Goal: Task Accomplishment & Management: Use online tool/utility

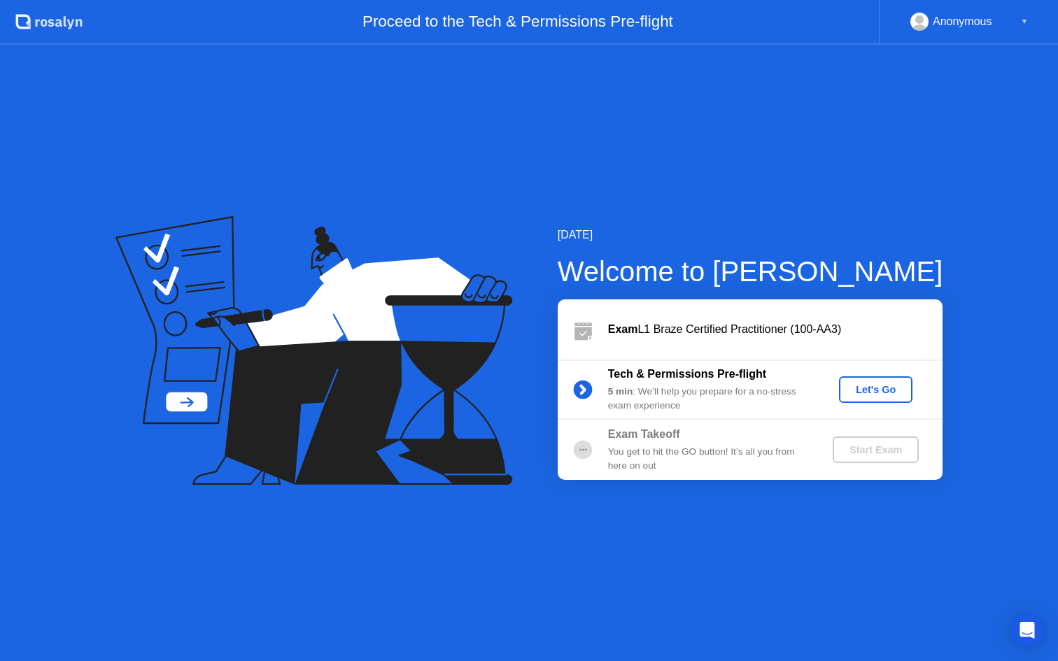
click at [895, 393] on div "Let's Go" at bounding box center [875, 389] width 62 height 11
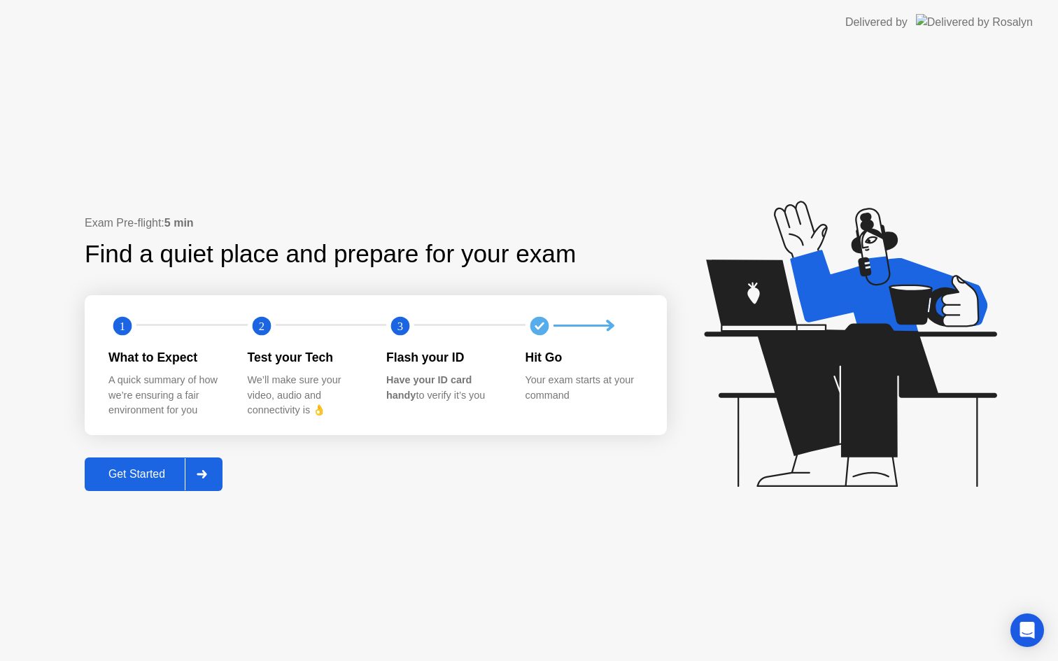
click at [147, 486] on button "Get Started" at bounding box center [154, 475] width 138 height 34
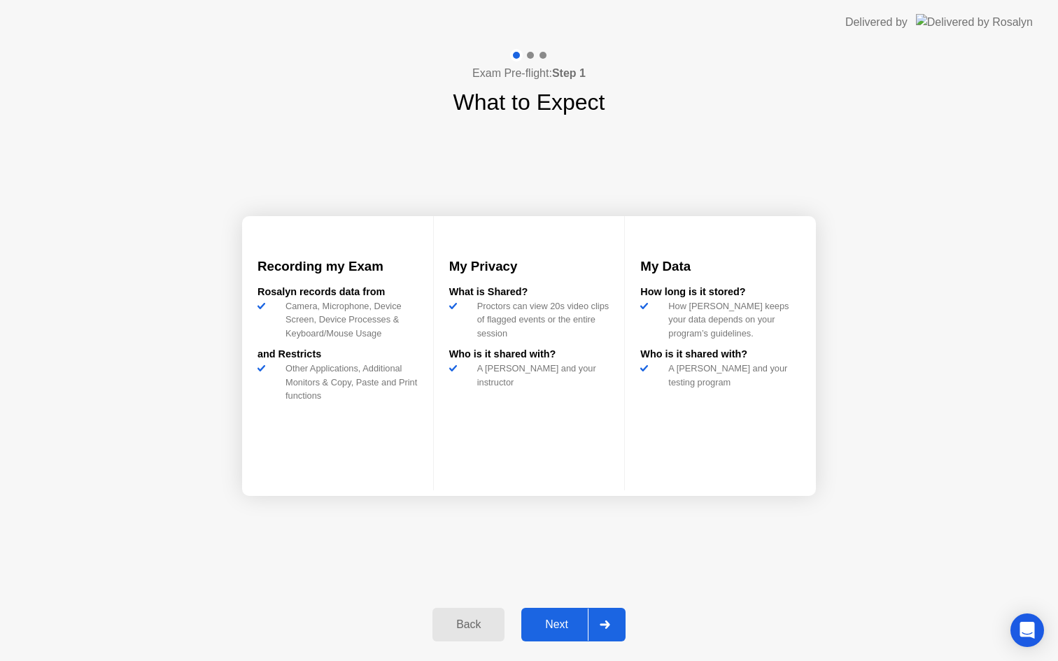
click at [553, 637] on button "Next" at bounding box center [573, 625] width 104 height 34
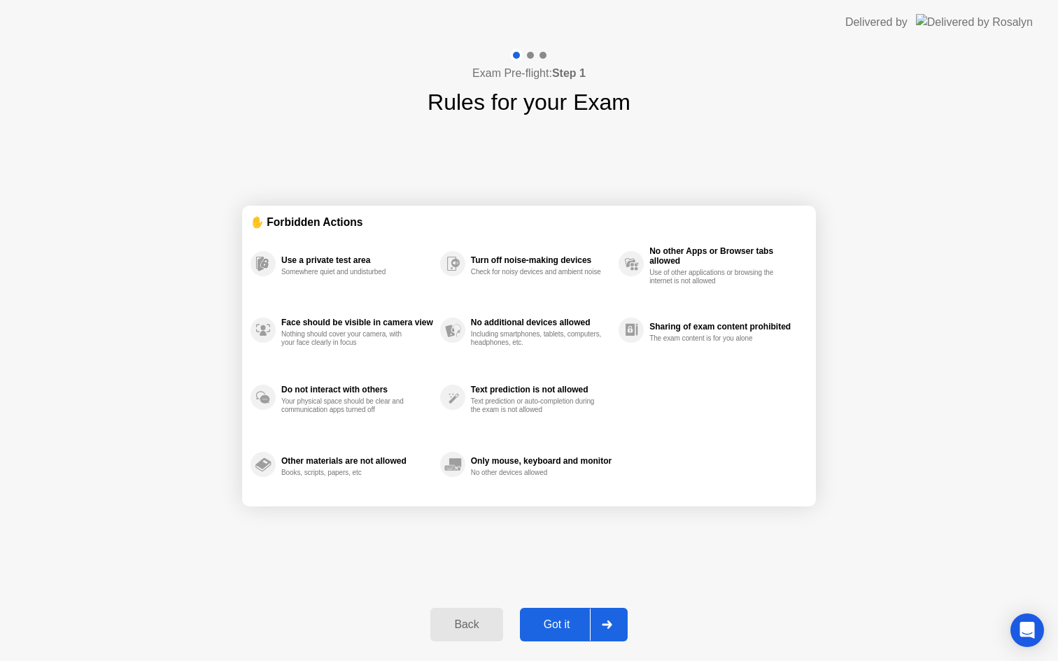
click at [555, 628] on div "Got it" at bounding box center [557, 625] width 66 height 13
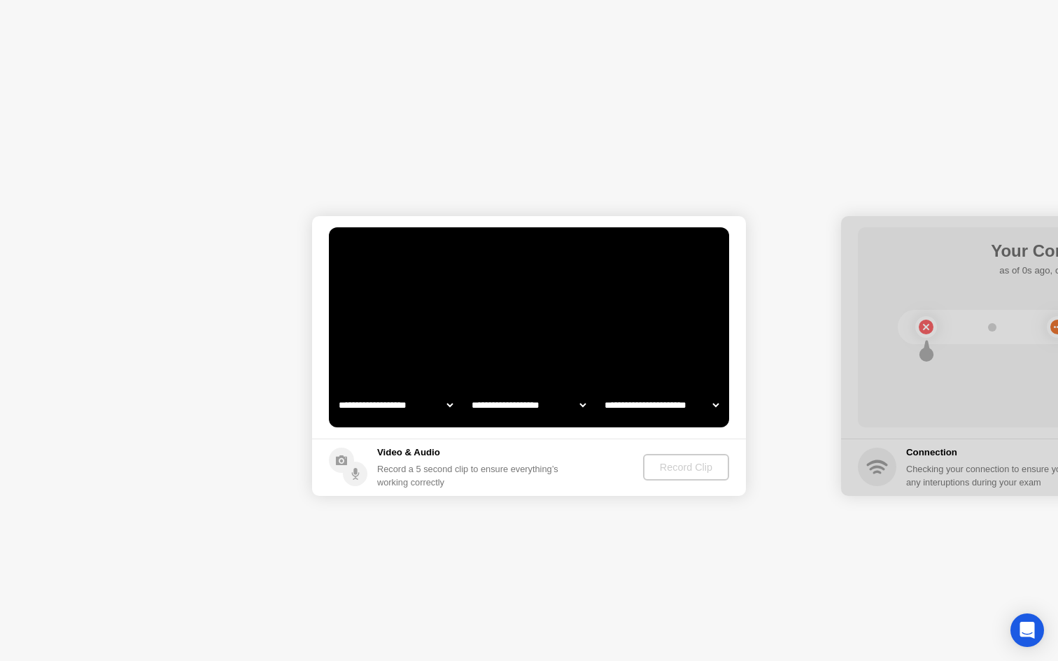
select select "**********"
select select "*******"
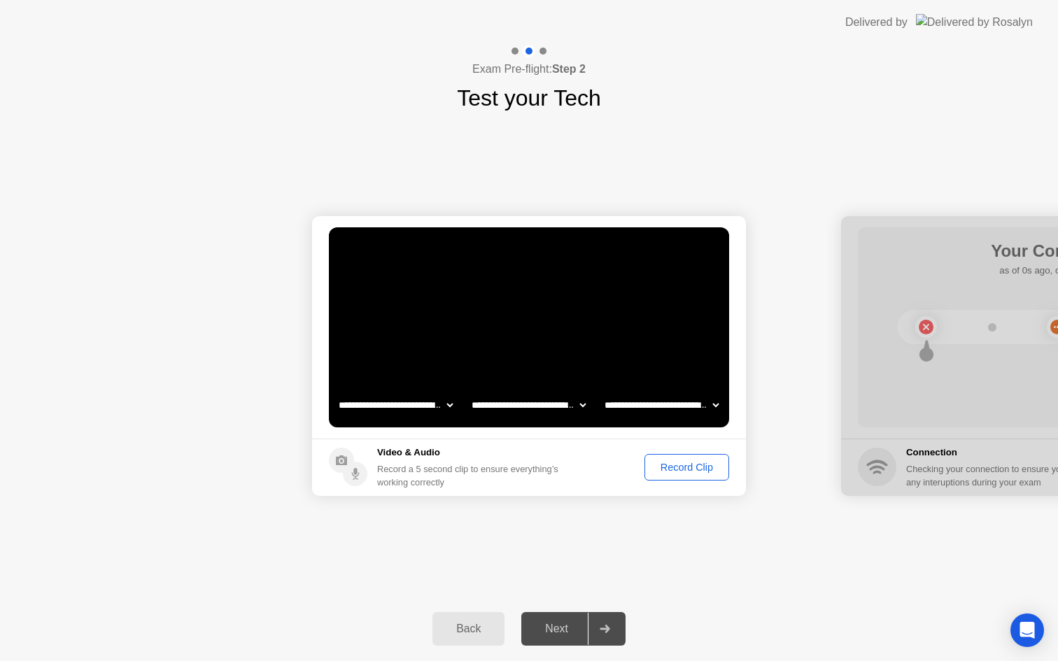
click at [684, 465] on div "Record Clip" at bounding box center [686, 467] width 75 height 11
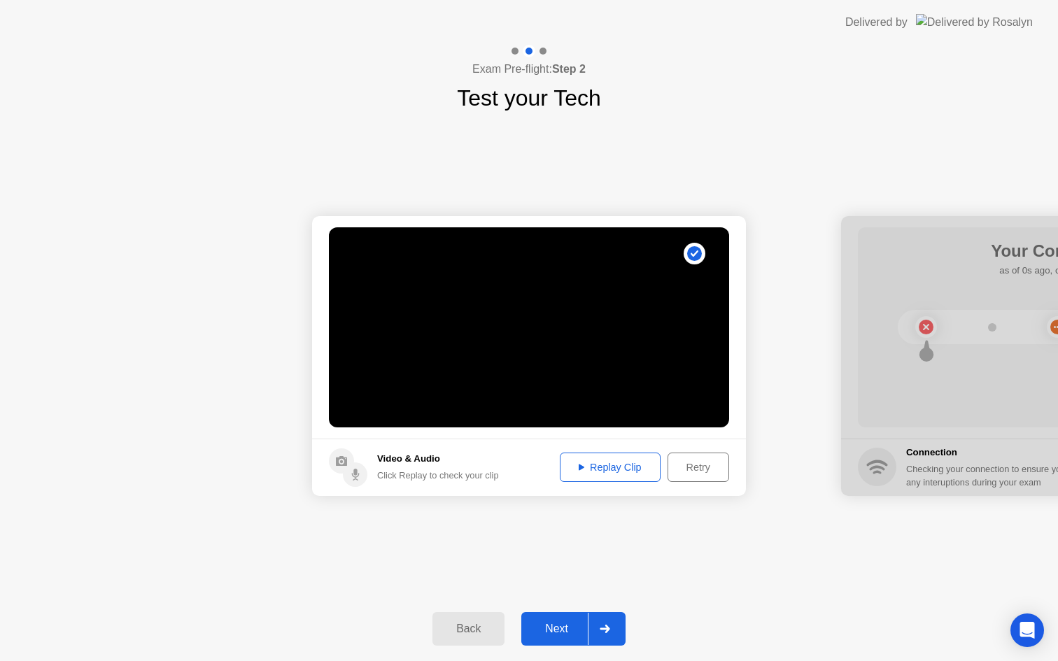
click at [536, 349] on video at bounding box center [529, 327] width 400 height 200
click at [636, 462] on div "Replay Clip" at bounding box center [610, 467] width 91 height 11
click at [565, 629] on div "Next" at bounding box center [556, 629] width 62 height 13
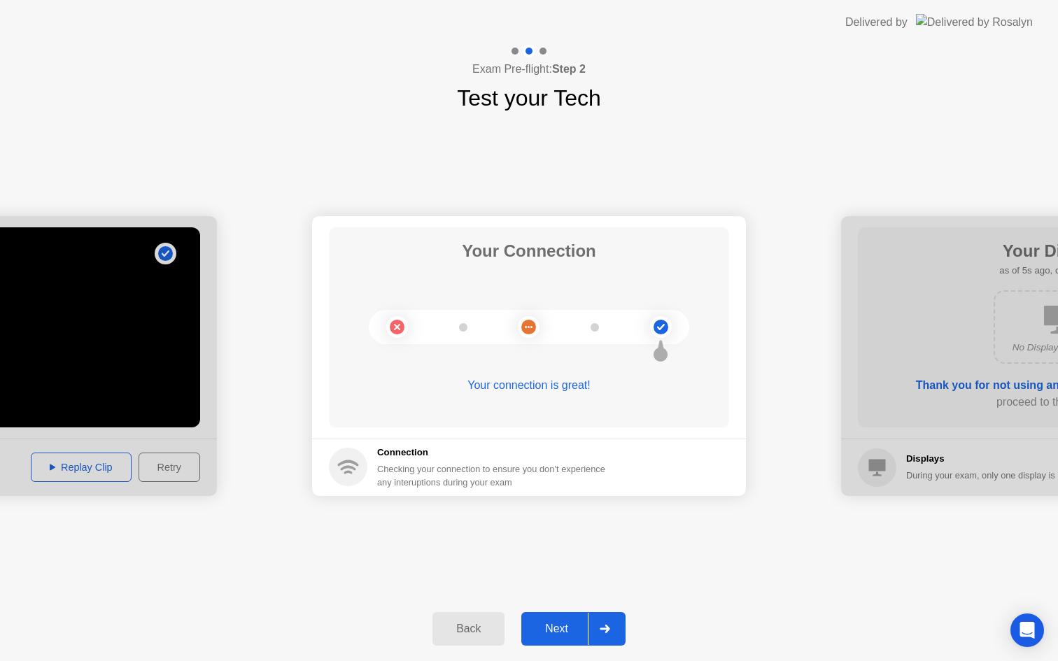
click at [558, 617] on button "Next" at bounding box center [573, 629] width 104 height 34
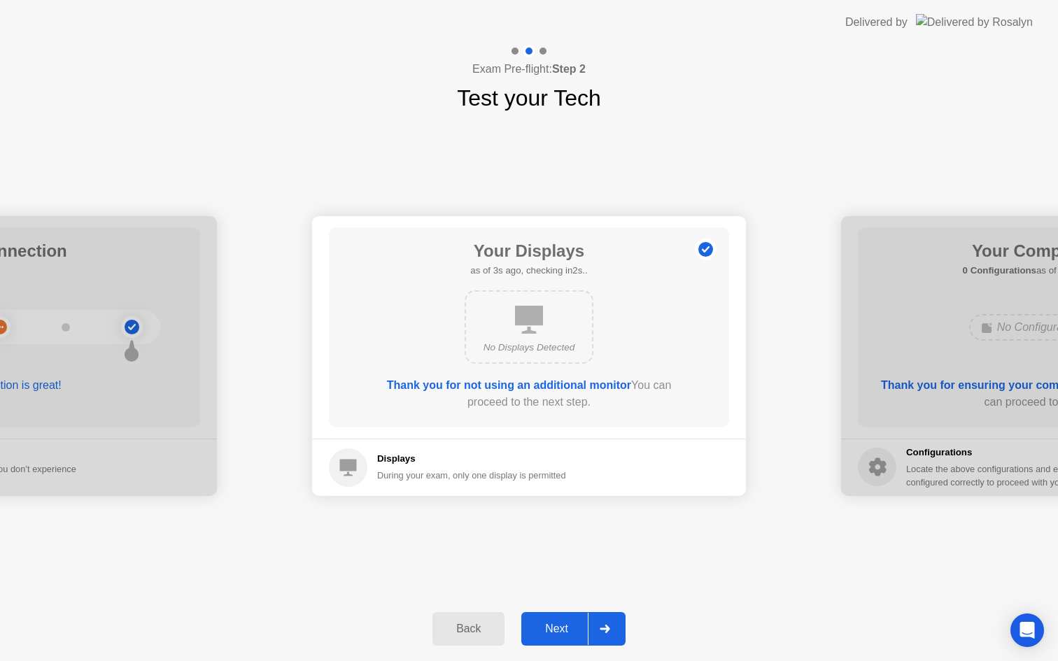
click at [558, 618] on button "Next" at bounding box center [573, 629] width 104 height 34
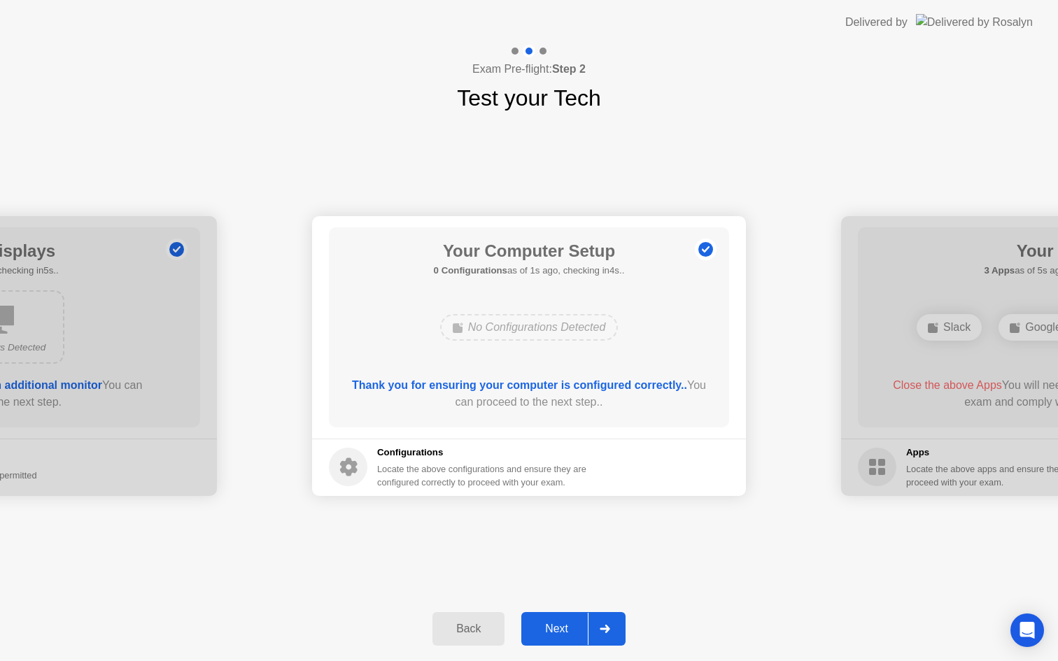
click at [558, 618] on button "Next" at bounding box center [573, 629] width 104 height 34
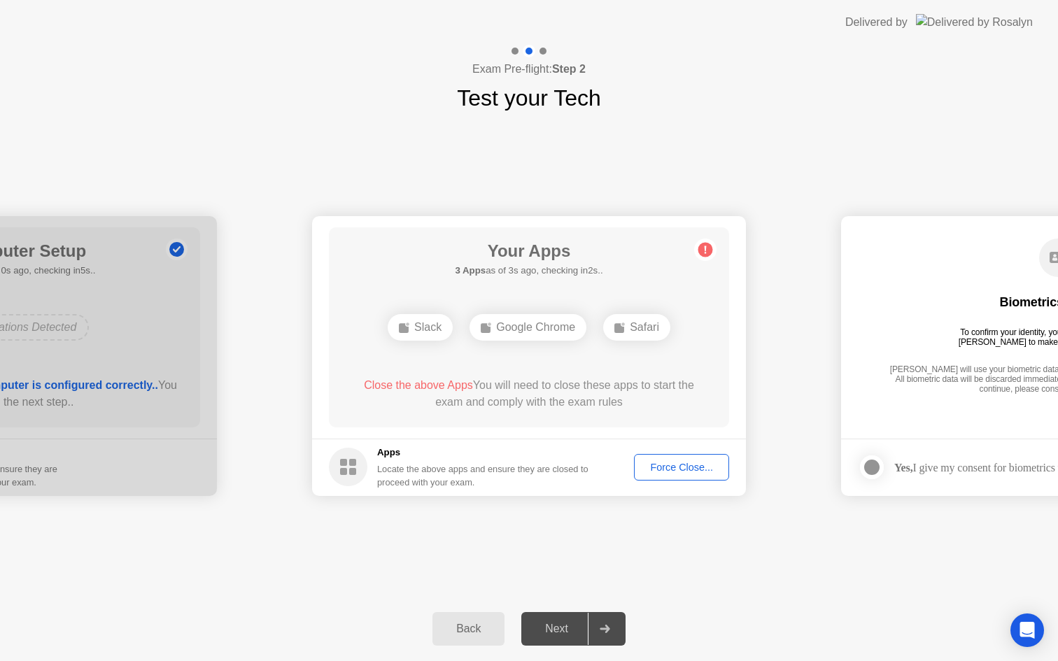
click at [688, 467] on div "Force Close..." at bounding box center [681, 467] width 85 height 11
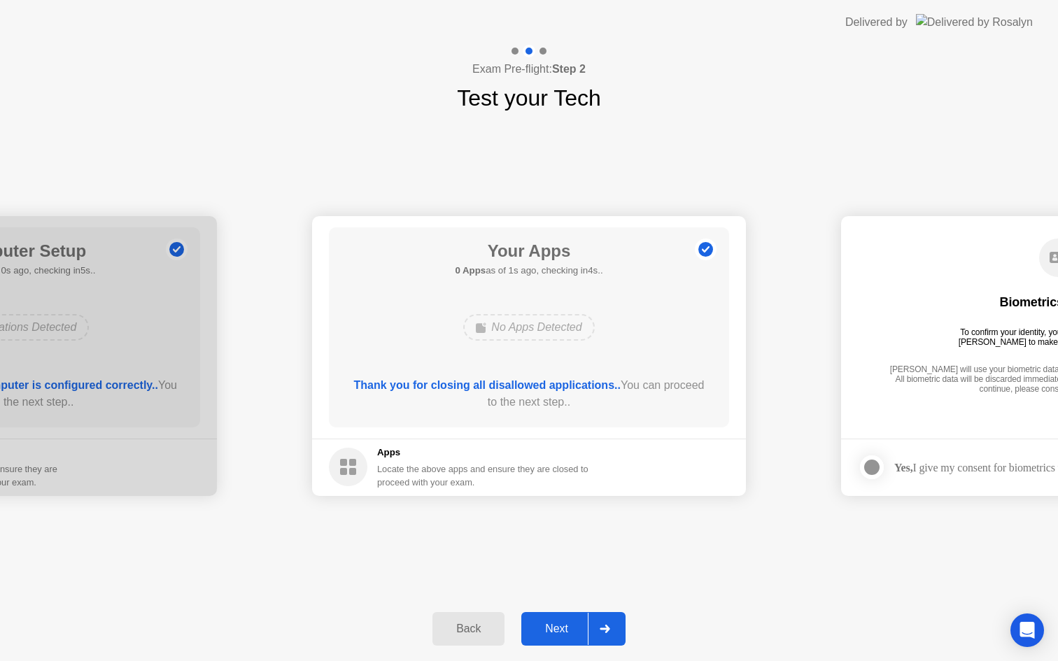
click at [635, 432] on main "Your Apps 0 Apps as of 1s ago, checking in4s.. No Apps Detected Thank you for c…" at bounding box center [529, 327] width 434 height 222
click at [558, 623] on div "Next" at bounding box center [556, 629] width 62 height 13
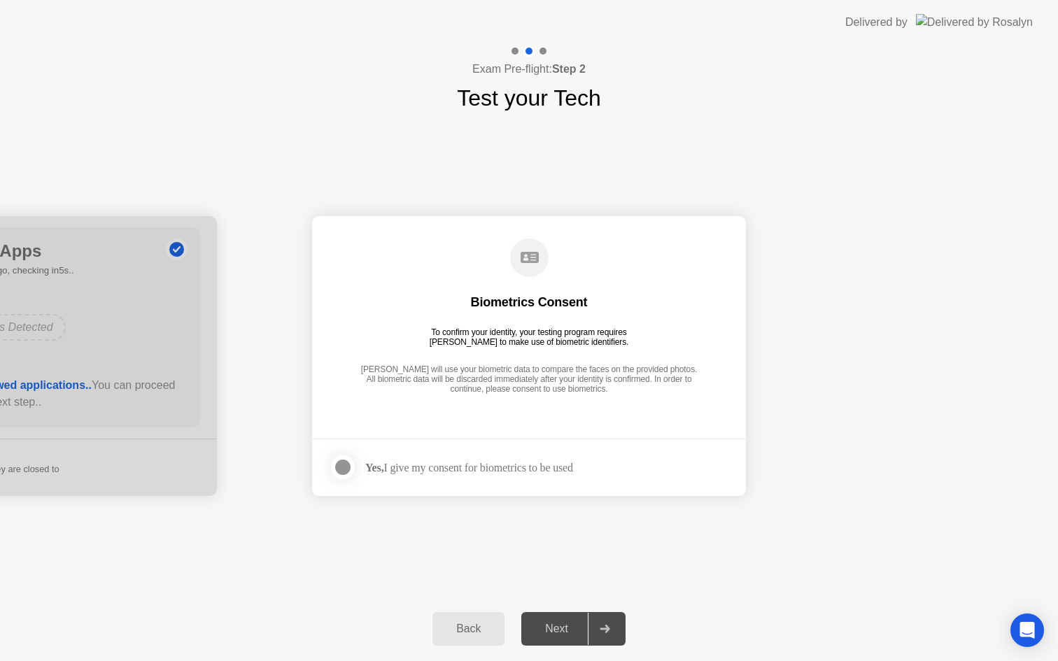
click at [349, 463] on div at bounding box center [342, 467] width 17 height 17
click at [555, 623] on div "Next" at bounding box center [556, 629] width 62 height 13
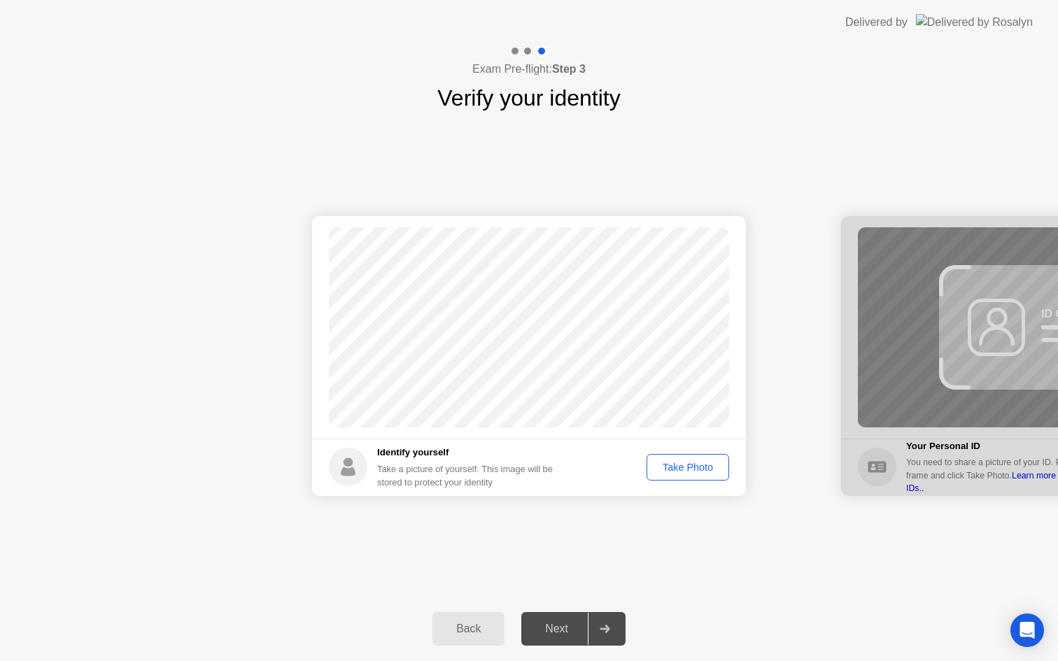
click at [681, 466] on div "Take Photo" at bounding box center [687, 467] width 73 height 11
click at [693, 470] on div "Retake" at bounding box center [697, 467] width 55 height 11
click at [682, 475] on button "Take Photo" at bounding box center [687, 467] width 83 height 27
click at [551, 637] on button "Next" at bounding box center [573, 629] width 104 height 34
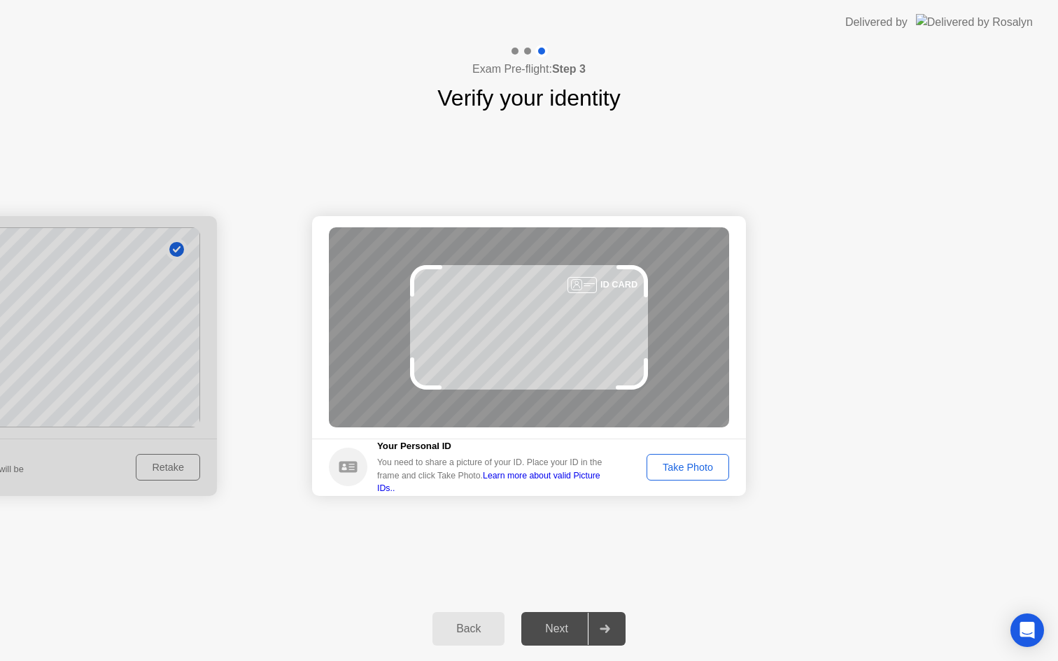
click at [719, 472] on div "Take Photo" at bounding box center [687, 467] width 73 height 11
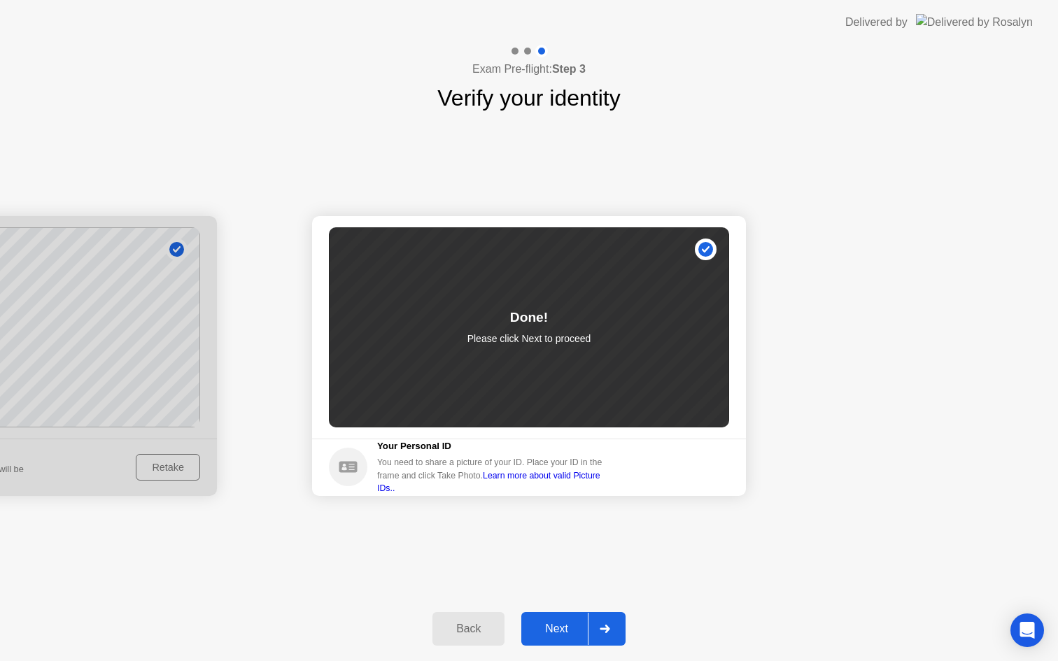
click at [553, 628] on div "Next" at bounding box center [556, 629] width 62 height 13
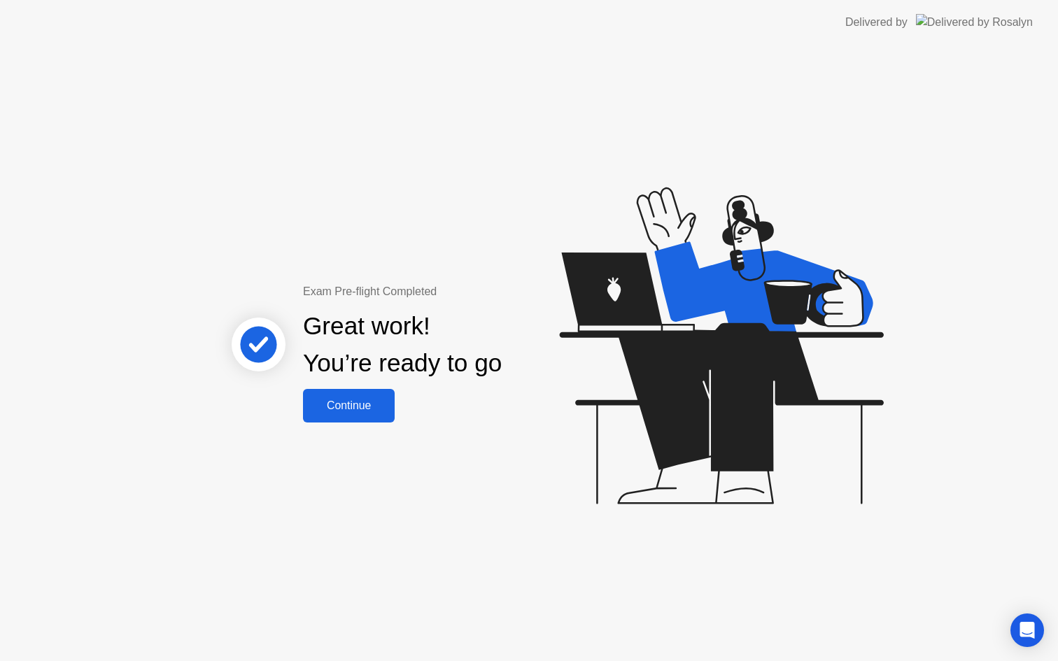
click at [331, 412] on div "Continue" at bounding box center [348, 406] width 83 height 13
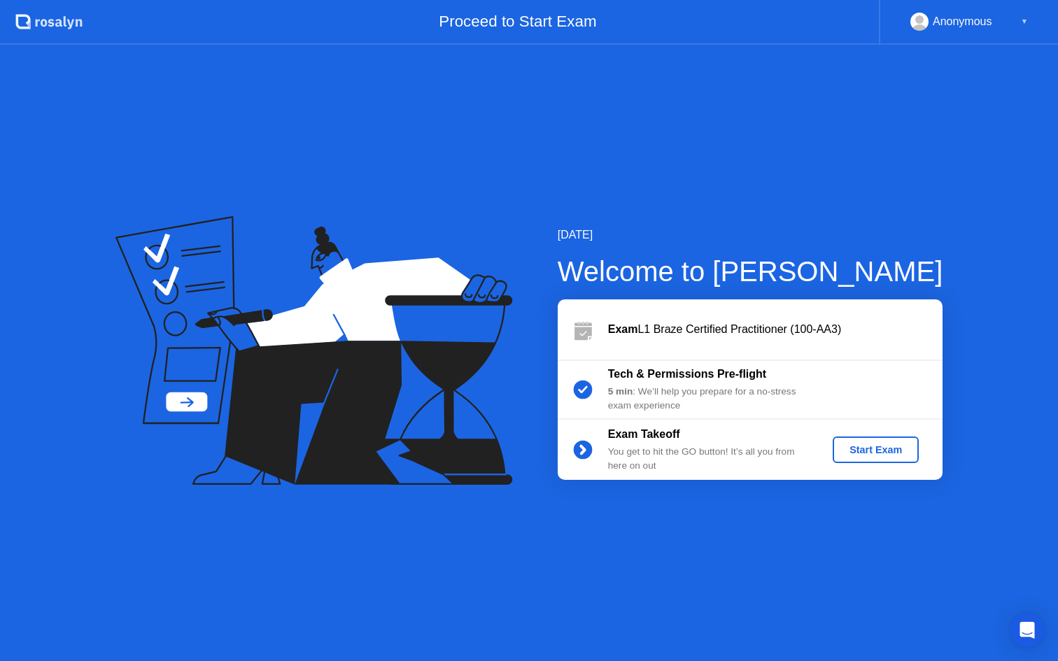
click at [865, 451] on div "Start Exam" at bounding box center [875, 449] width 75 height 11
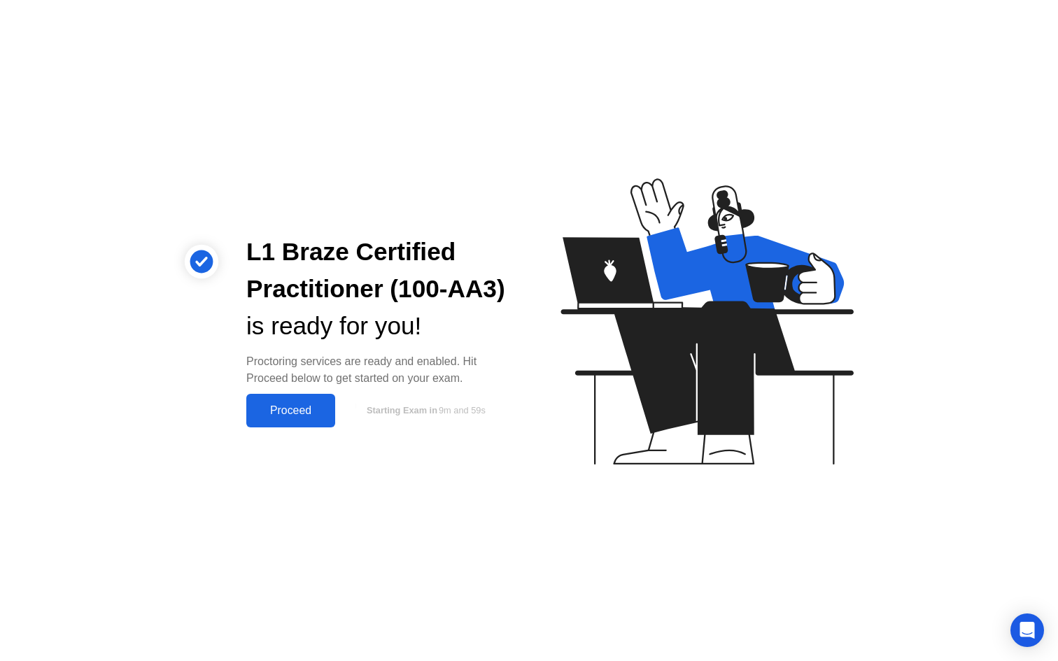
click at [287, 412] on div "Proceed" at bounding box center [290, 410] width 80 height 13
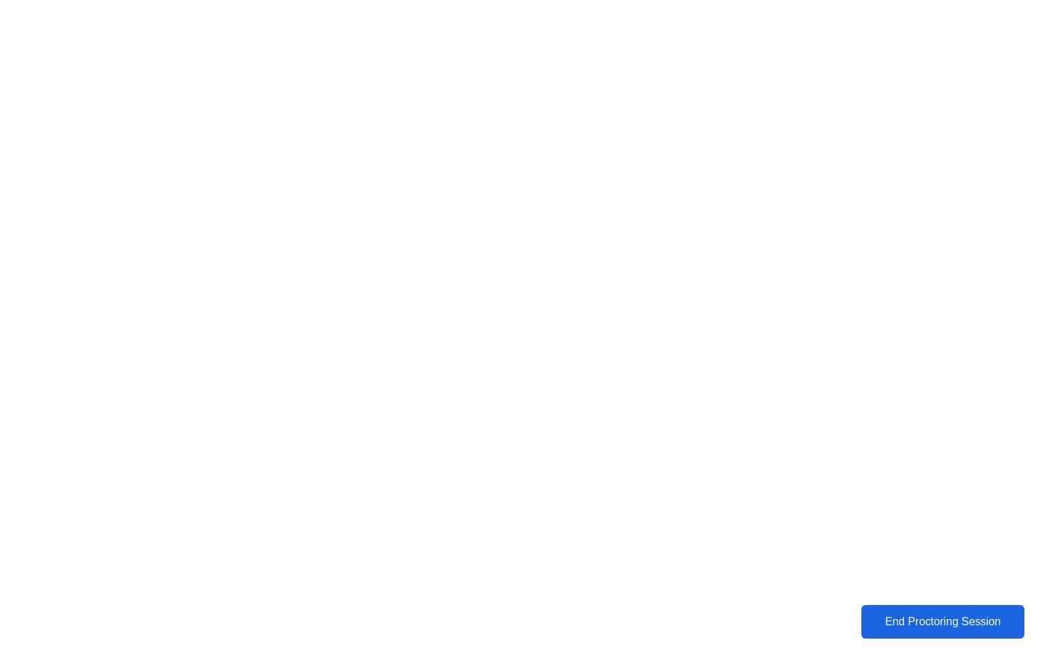
click at [893, 625] on div "End Proctoring Session" at bounding box center [943, 621] width 166 height 13
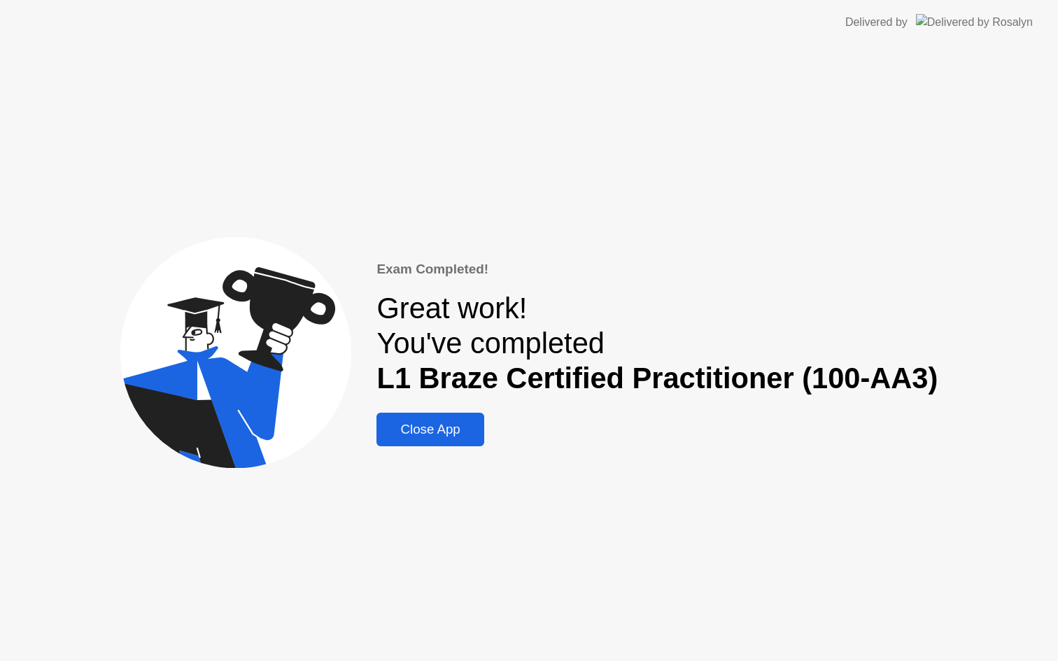
click at [433, 432] on div "Close App" at bounding box center [430, 429] width 99 height 15
